Goal: Transaction & Acquisition: Purchase product/service

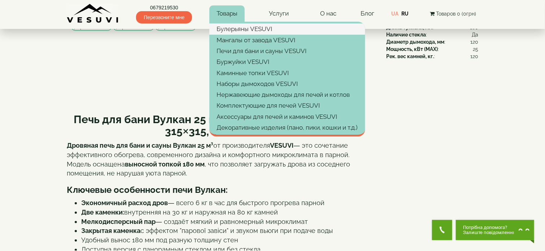
click at [230, 26] on link "Булерьяны VESUVI" at bounding box center [287, 28] width 156 height 11
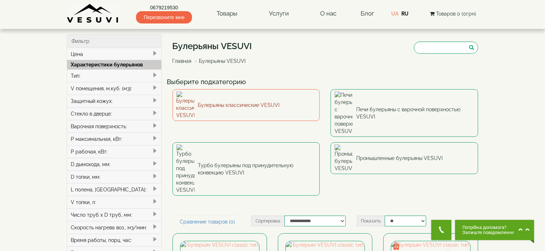
click at [254, 106] on link "Булерьяны классические VESUVI" at bounding box center [247, 105] width 148 height 32
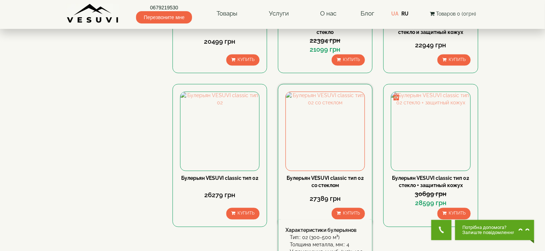
scroll to position [722, 0]
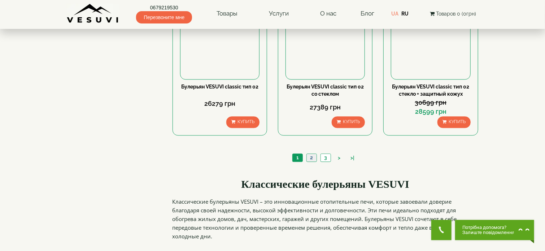
click at [312, 157] on link "2" at bounding box center [311, 158] width 10 height 8
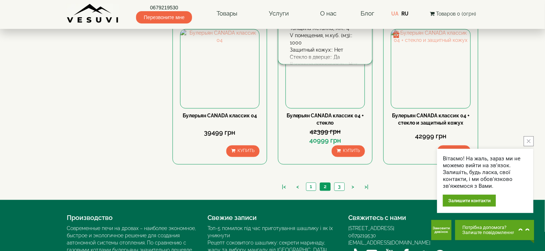
scroll to position [722, 0]
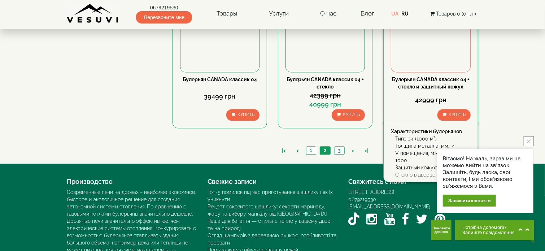
click at [419, 76] on div "Булерьян CANADA классик 04 + стекло и защитный кожух" at bounding box center [430, 83] width 79 height 14
click at [408, 80] on link "Булерьян CANADA классик 04 + стекло и защитный кожух" at bounding box center [431, 83] width 78 height 13
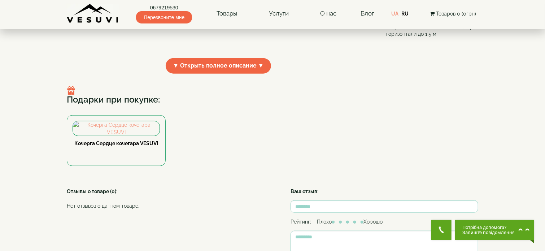
scroll to position [289, 0]
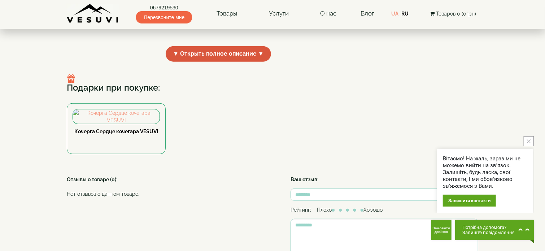
click at [234, 62] on span "▼ Открыть полное описание ▼" at bounding box center [218, 54] width 105 height 16
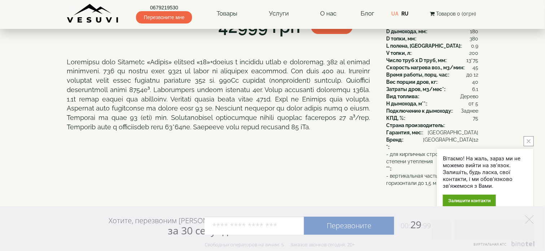
scroll to position [144, 0]
